Goal: Information Seeking & Learning: Learn about a topic

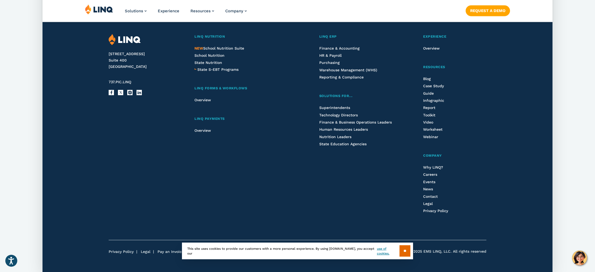
scroll to position [1772, 0]
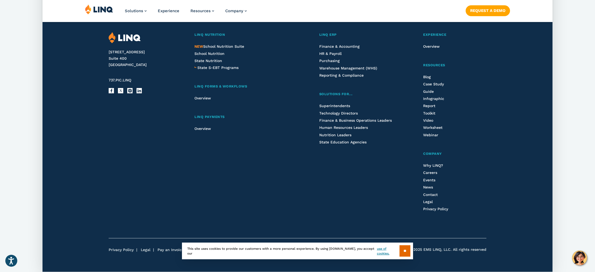
click at [431, 169] on div "Why LINQ? Careers Events News Contact Legal Privacy Policy" at bounding box center [454, 188] width 63 height 50
click at [432, 172] on span "Careers" at bounding box center [430, 173] width 14 height 4
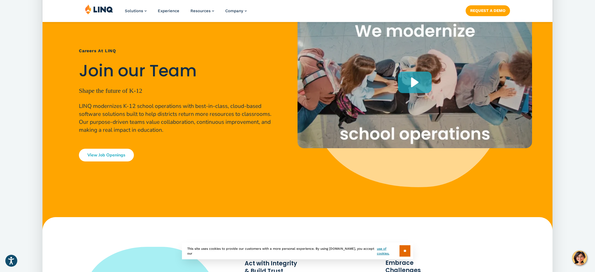
scroll to position [110, 0]
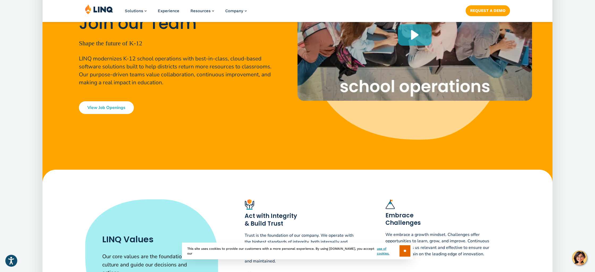
click at [90, 107] on link "View Job Openings" at bounding box center [106, 107] width 55 height 13
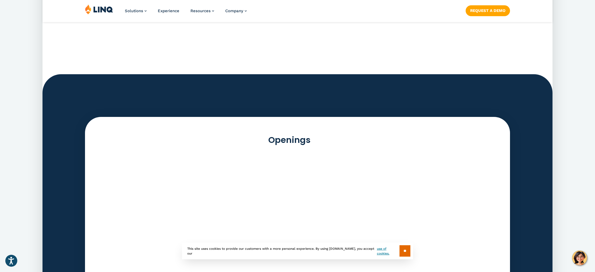
scroll to position [1473, 0]
